Goal: Check status: Check status

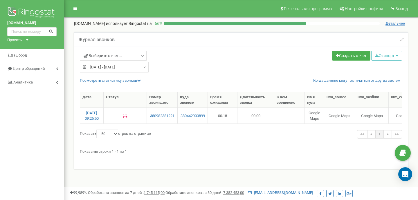
select select "50"
click at [143, 67] on div "[DATE] - [DATE]" at bounding box center [114, 67] width 69 height 10
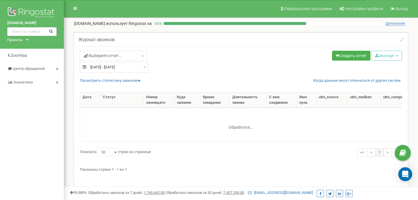
select select "50"
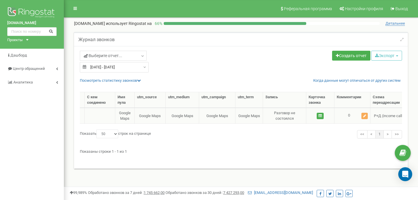
scroll to position [0, 187]
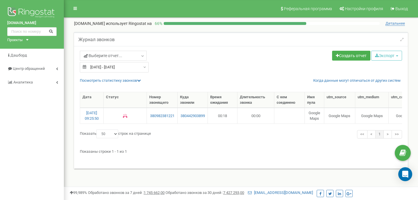
click at [141, 67] on div "22.09.2025 - 22.09.2025" at bounding box center [114, 67] width 69 height 10
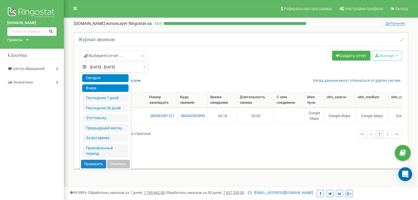
click at [106, 78] on li "Сегодня" at bounding box center [105, 78] width 46 height 8
type input "[DATE] - [DATE]"
